Goal: Task Accomplishment & Management: Use online tool/utility

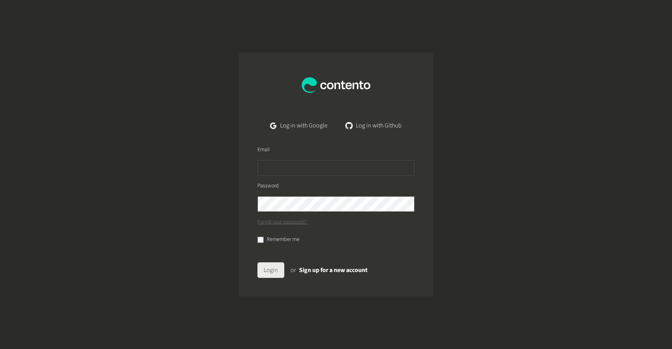
click at [270, 268] on button "Login" at bounding box center [270, 270] width 27 height 16
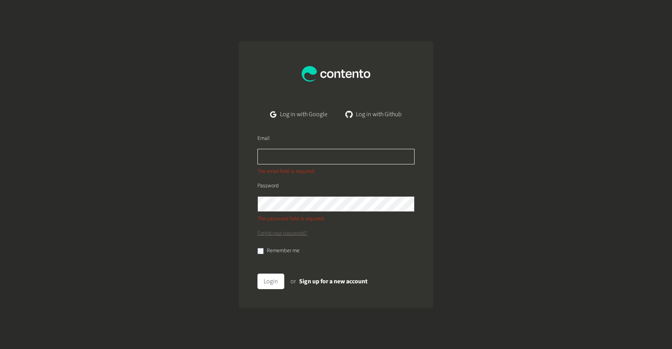
click at [297, 155] on input "text" at bounding box center [335, 157] width 157 height 16
type input "**********"
click at [257, 274] on button "Login" at bounding box center [270, 282] width 27 height 16
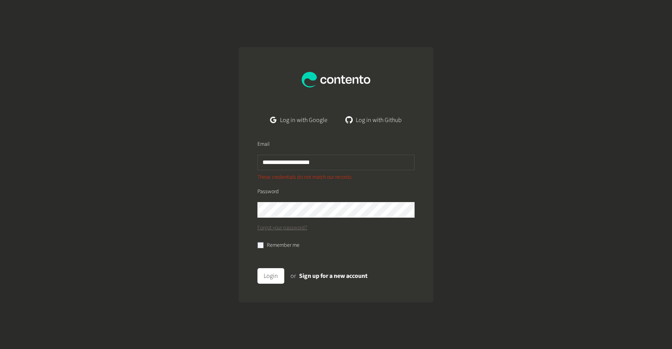
click at [257, 268] on button "Login" at bounding box center [270, 276] width 27 height 16
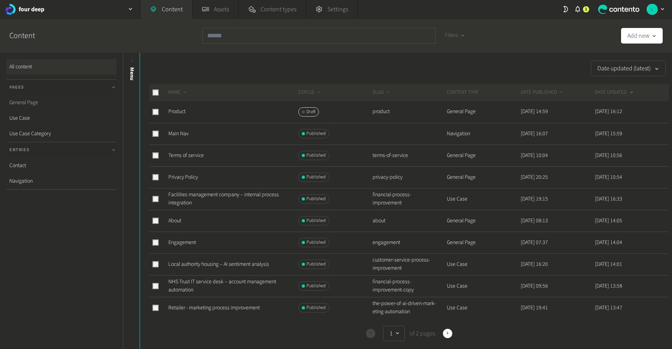
click at [49, 102] on link "General Page" at bounding box center [61, 103] width 110 height 16
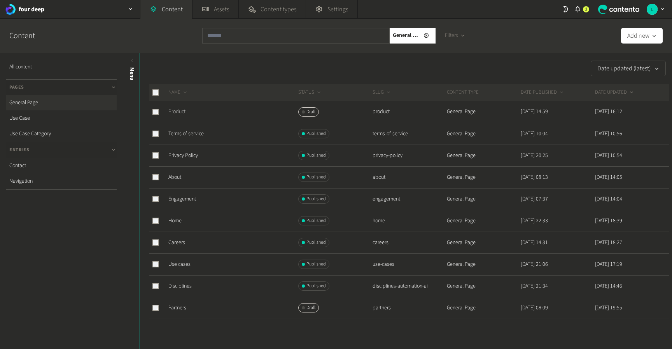
click at [180, 114] on link "Product" at bounding box center [176, 112] width 17 height 8
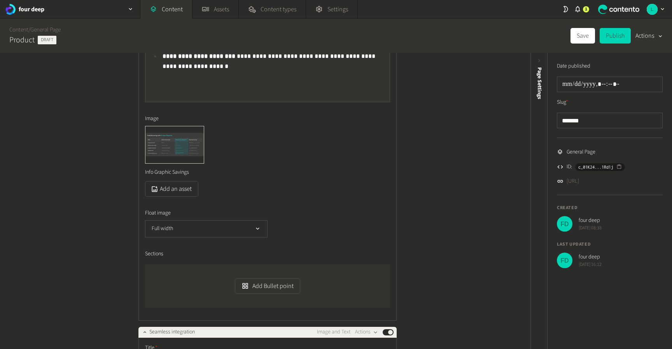
scroll to position [1146, 0]
click at [249, 225] on button "Full width" at bounding box center [206, 228] width 122 height 17
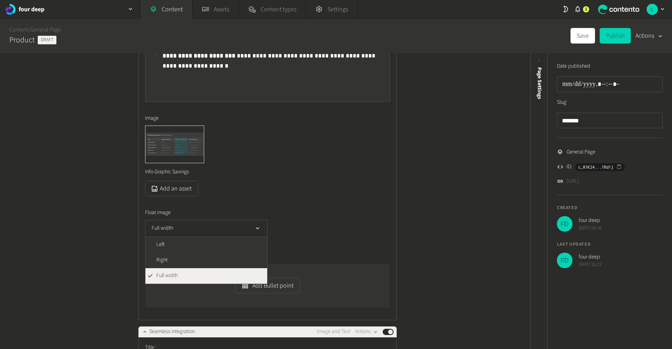
click at [318, 231] on div "Full width Left Right Full width" at bounding box center [267, 228] width 245 height 17
click at [315, 231] on div "Full width" at bounding box center [267, 228] width 245 height 17
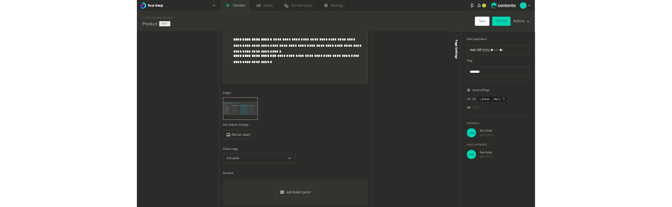
scroll to position [1112, 0]
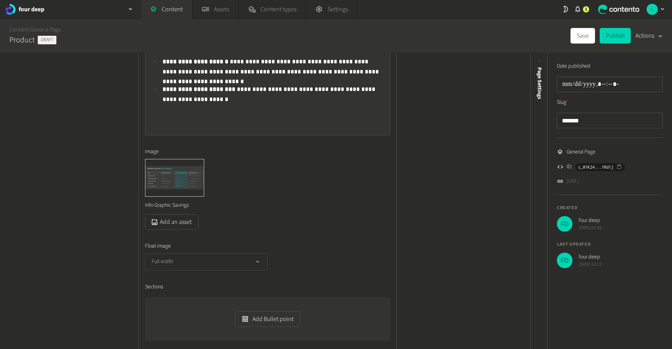
click at [261, 262] on icon "button" at bounding box center [257, 262] width 7 height 7
click at [355, 255] on div "Full width Left Right Full width" at bounding box center [267, 262] width 245 height 17
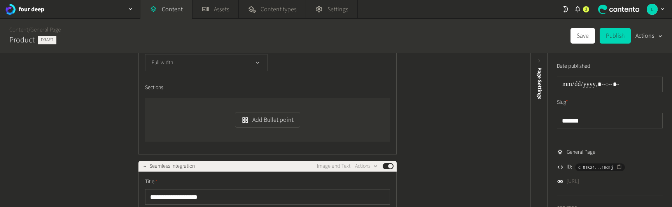
click at [206, 60] on button "Full width" at bounding box center [206, 62] width 122 height 17
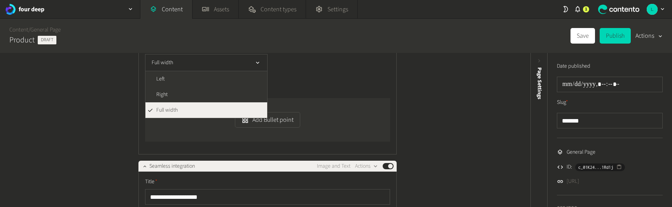
click at [200, 110] on li "Full width" at bounding box center [206, 110] width 122 height 16
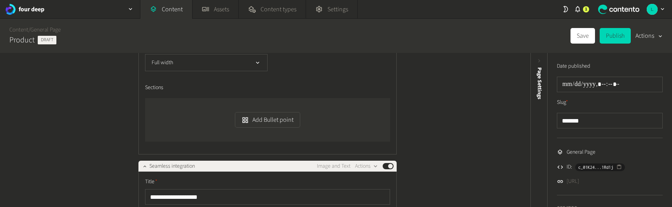
drag, startPoint x: 647, startPoint y: 182, endPoint x: 566, endPoint y: 182, distance: 81.3
click at [566, 182] on li "[URL]" at bounding box center [610, 181] width 106 height 8
copy link "[URL]"
click at [474, 139] on div "**********" at bounding box center [265, 130] width 530 height 154
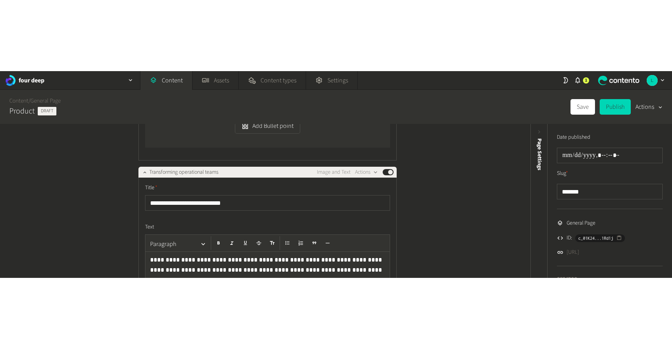
scroll to position [724, 0]
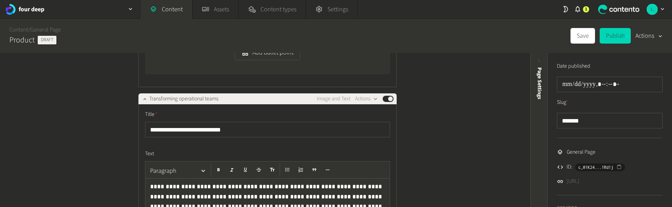
click at [542, 94] on span "Page Settings" at bounding box center [539, 83] width 8 height 32
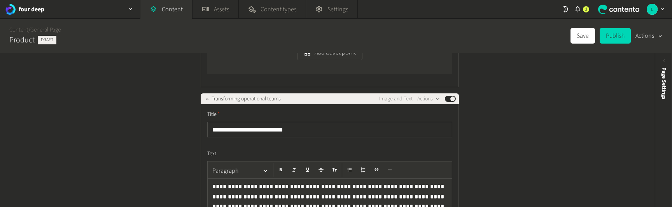
click at [658, 38] on icon "button" at bounding box center [660, 36] width 6 height 7
click at [659, 117] on div "Page Settings" at bounding box center [663, 128] width 17 height 140
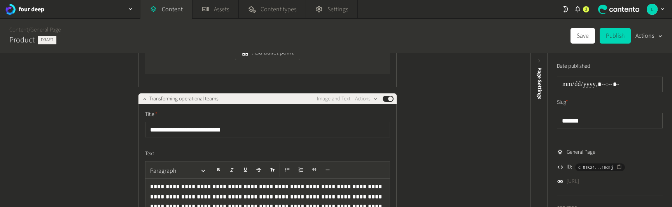
click at [629, 141] on ul "General Page ID: c_01K24...1Rd1j [URL]" at bounding box center [610, 162] width 106 height 48
click at [539, 169] on div "Page Settings" at bounding box center [539, 128] width 17 height 140
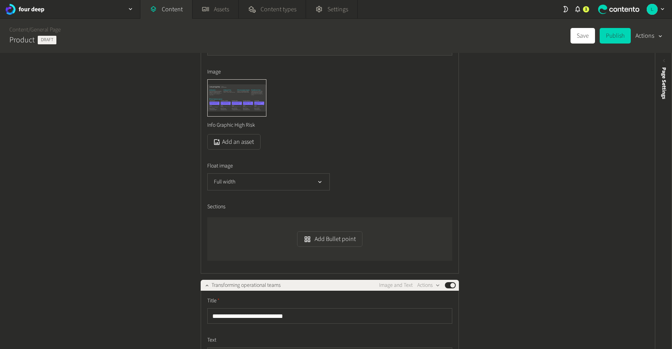
scroll to position [637, 0]
click at [660, 38] on icon "button" at bounding box center [660, 36] width 6 height 7
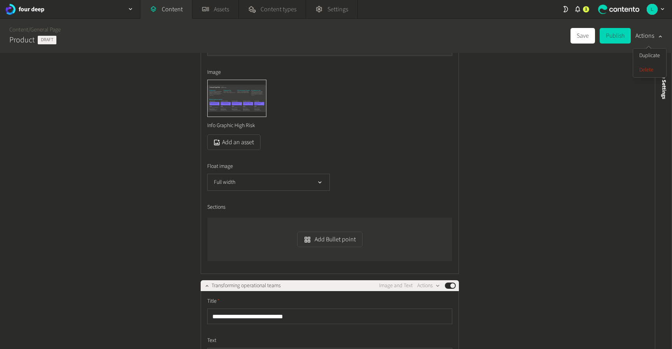
click at [559, 121] on div "**********" at bounding box center [327, 201] width 655 height 296
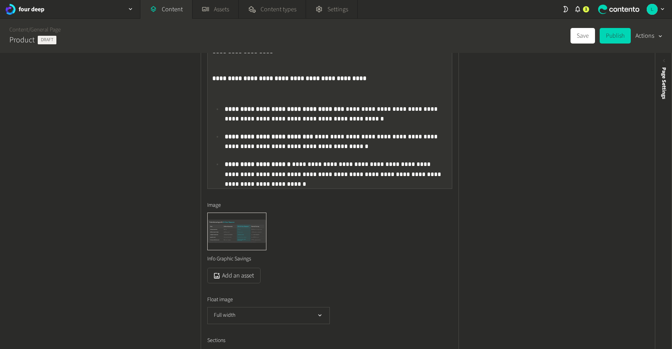
scroll to position [1058, 0]
click at [149, 226] on div "**********" at bounding box center [327, 201] width 655 height 296
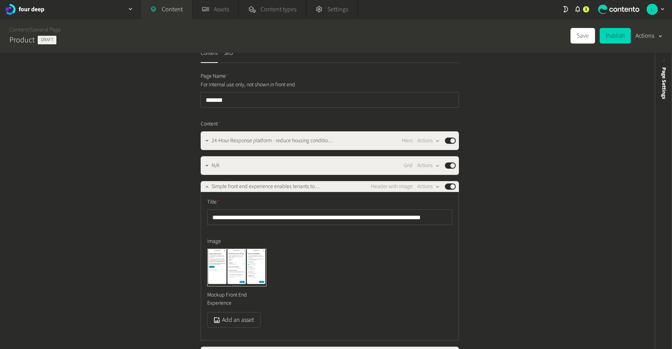
scroll to position [0, 0]
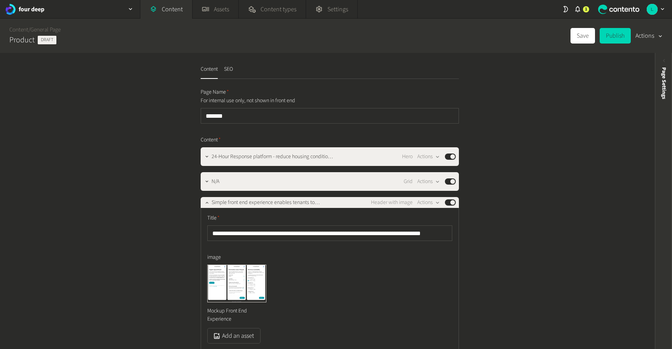
click at [667, 77] on span "Page Settings" at bounding box center [664, 83] width 8 height 32
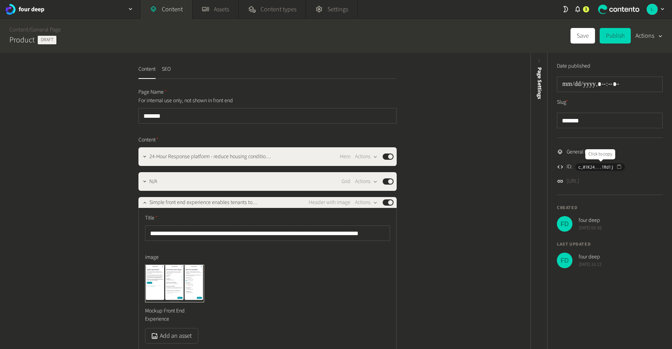
click at [619, 166] on icon "button" at bounding box center [618, 166] width 5 height 5
click at [619, 167] on icon "button" at bounding box center [618, 166] width 5 height 5
click at [651, 35] on button "Actions" at bounding box center [648, 36] width 27 height 16
click at [529, 41] on div "Content / General Page Product Draft Save Publish Actions" at bounding box center [336, 36] width 672 height 34
